Goal: Find specific page/section: Find specific page/section

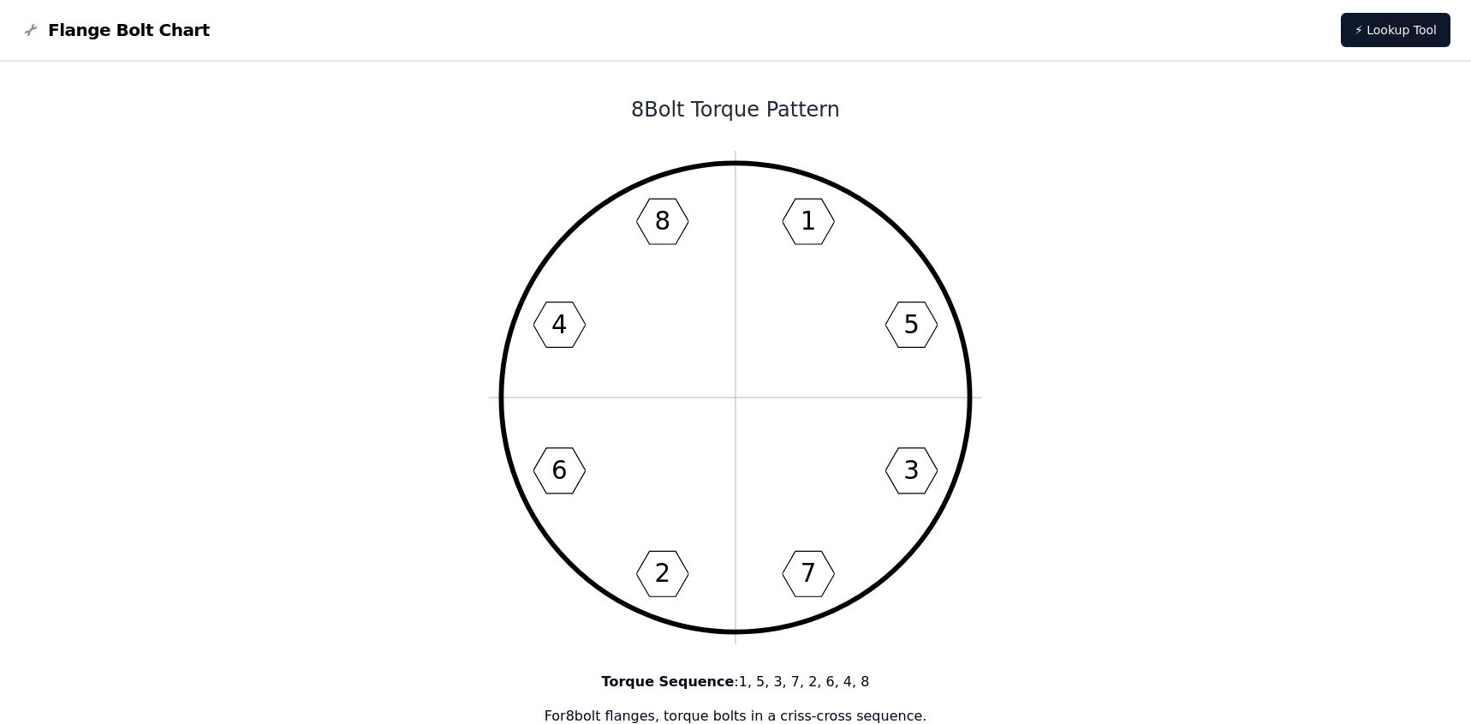
click at [108, 32] on span "Flange Bolt Chart" at bounding box center [129, 30] width 162 height 24
